Goal: Navigation & Orientation: Find specific page/section

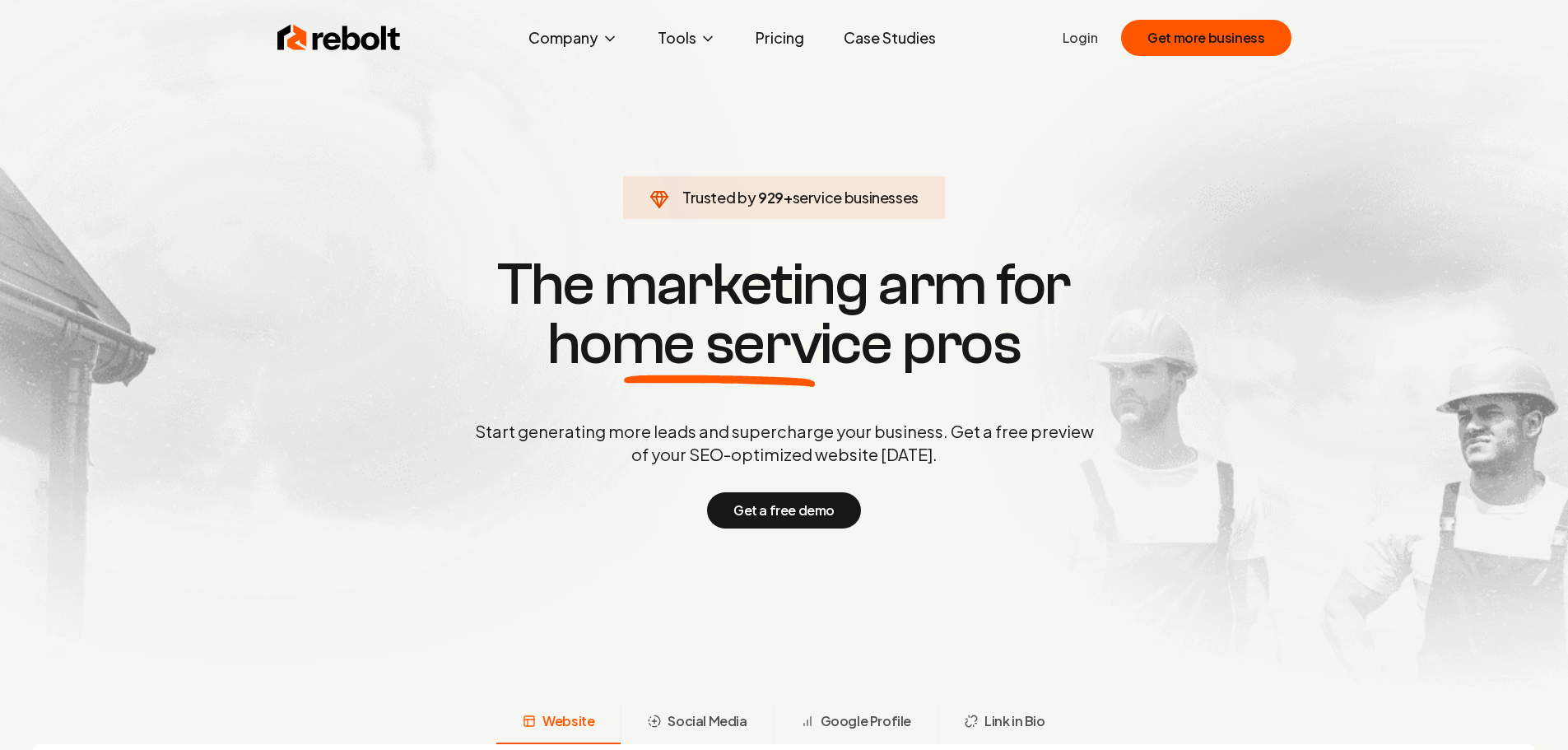
drag, startPoint x: 0, startPoint y: 0, endPoint x: 1089, endPoint y: 41, distance: 1089.8
click at [1089, 41] on link "Login" at bounding box center [1080, 38] width 35 height 20
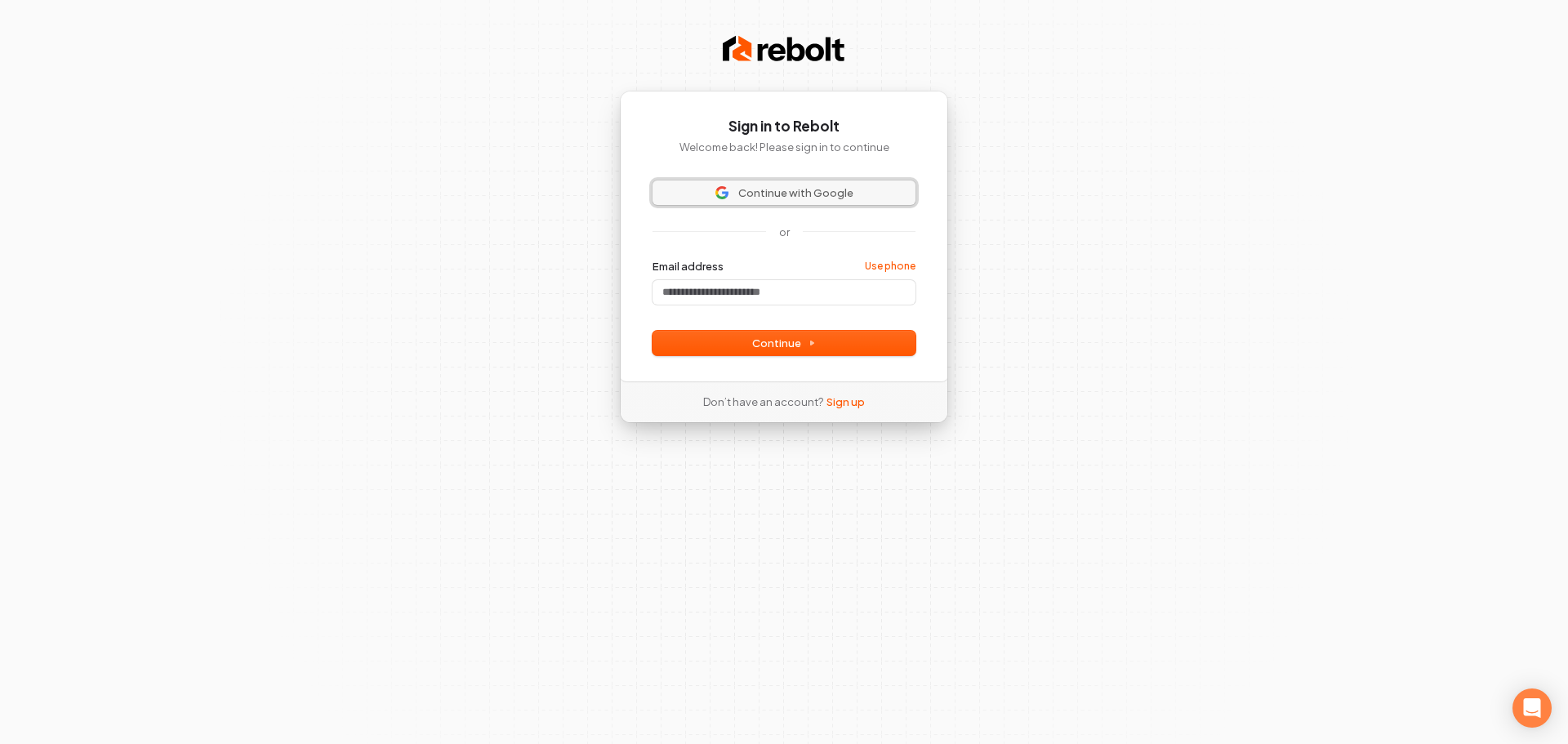
click at [727, 191] on img at bounding box center [722, 193] width 13 height 13
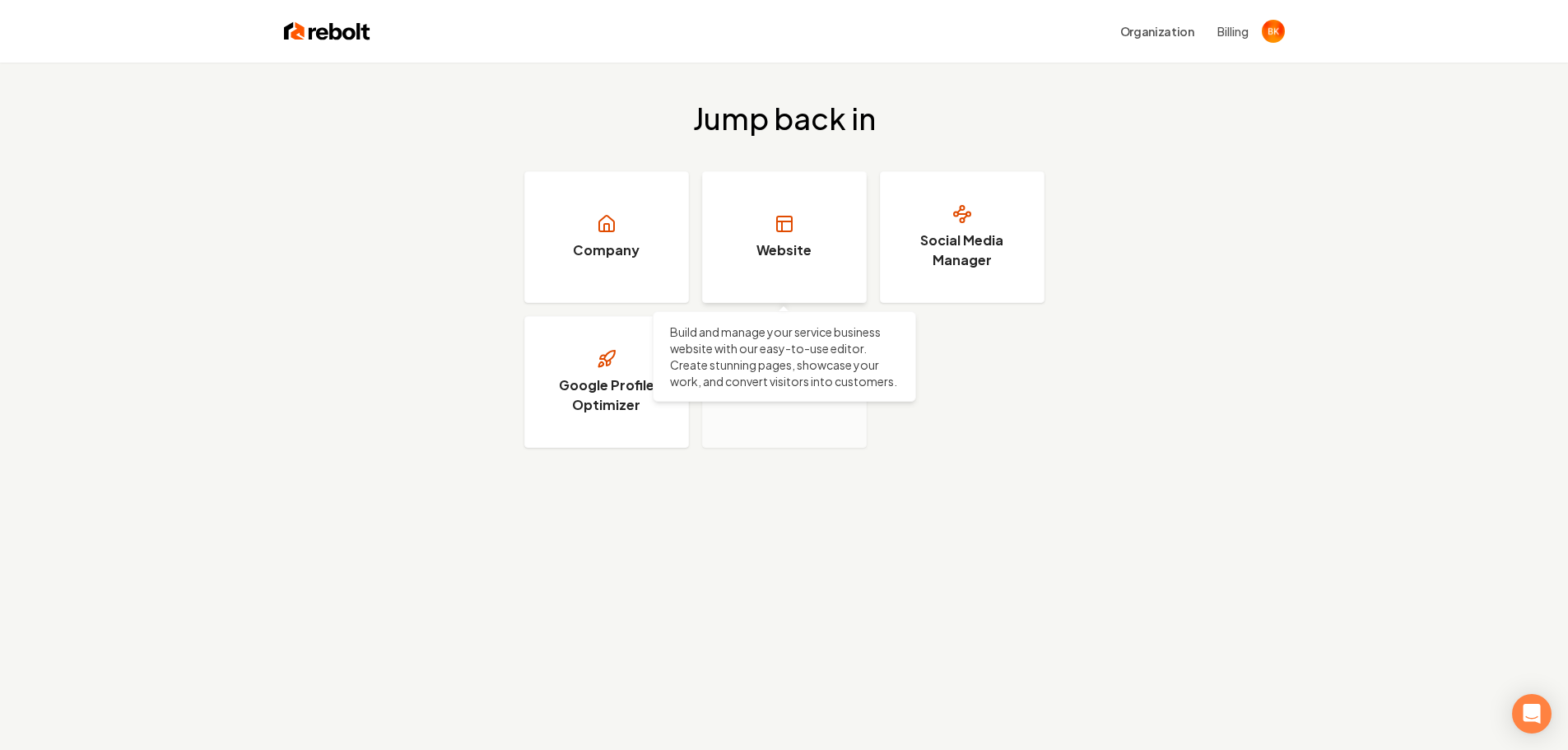
click at [742, 249] on link "Website" at bounding box center [784, 237] width 164 height 132
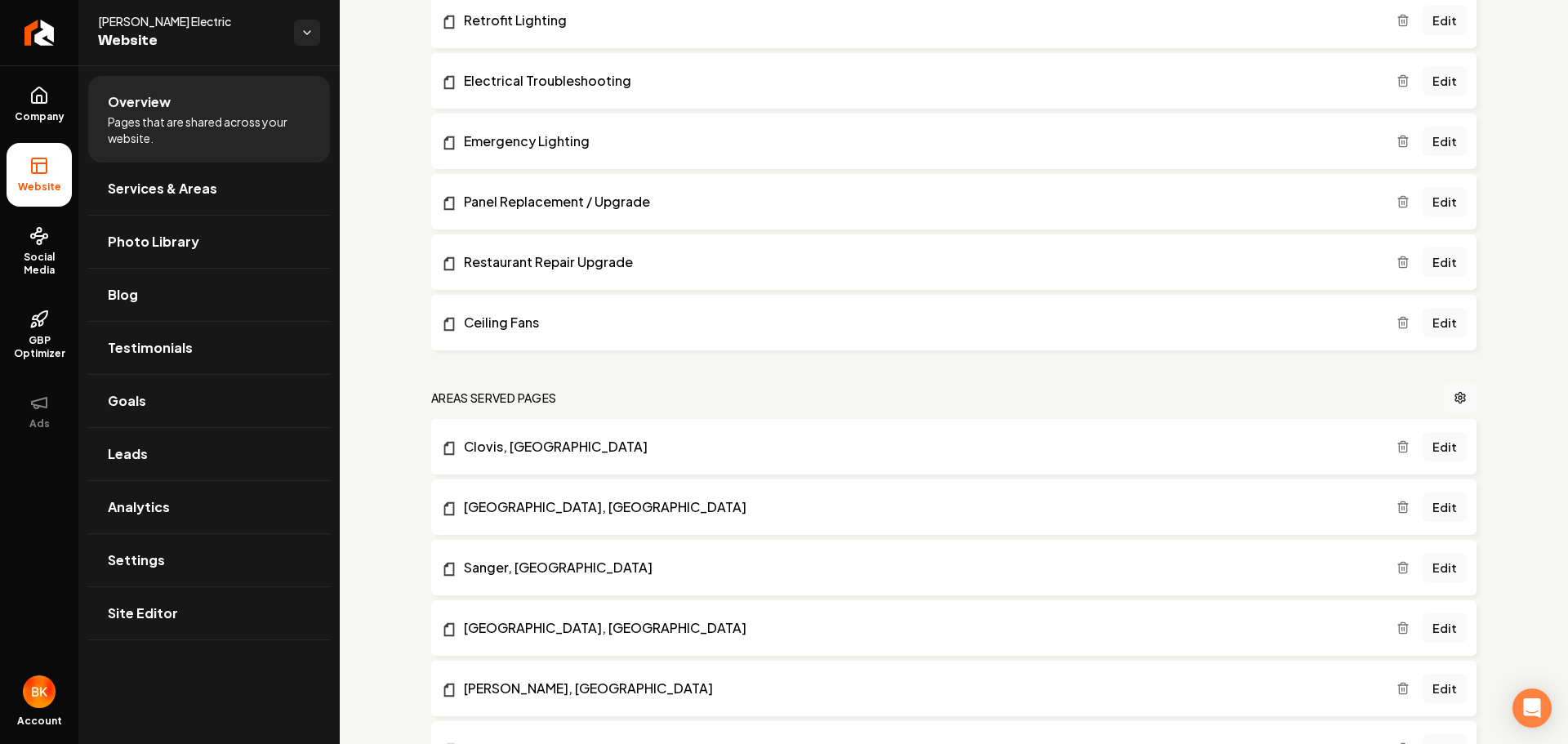
scroll to position [1061, 0]
